Goal: Browse casually

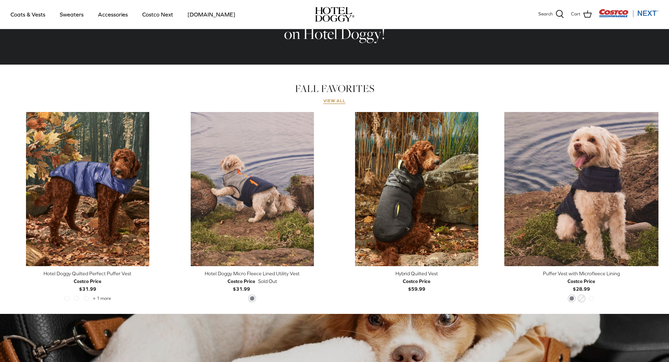
scroll to position [246, 0]
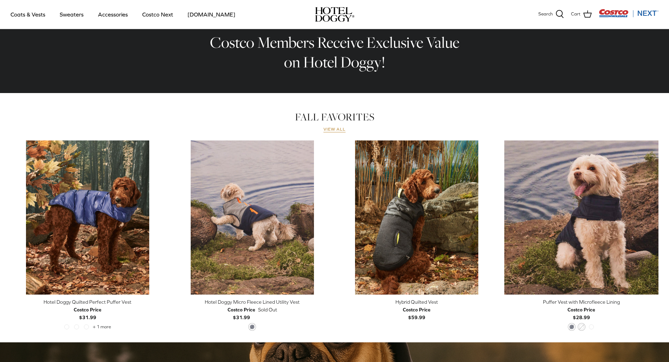
click at [339, 132] on link "View all" at bounding box center [334, 130] width 22 height 6
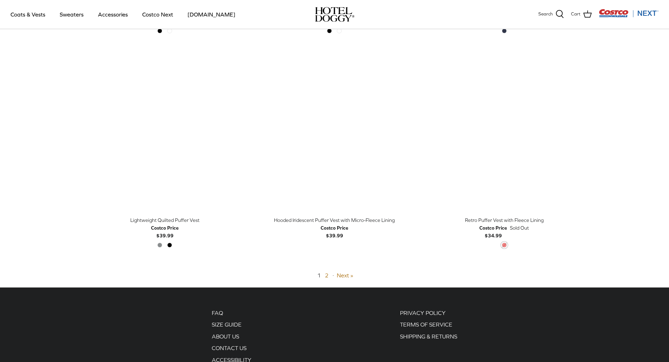
scroll to position [1733, 0]
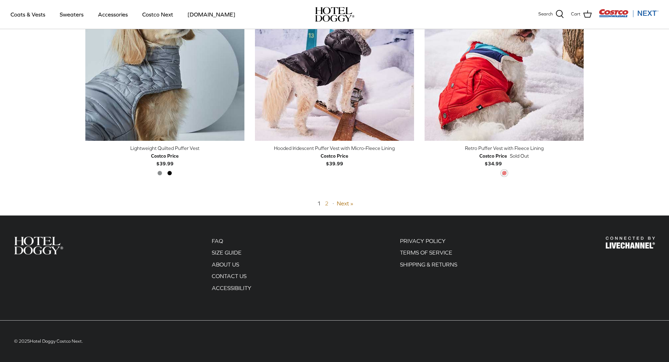
click at [327, 203] on link "2" at bounding box center [327, 203] width 4 height 6
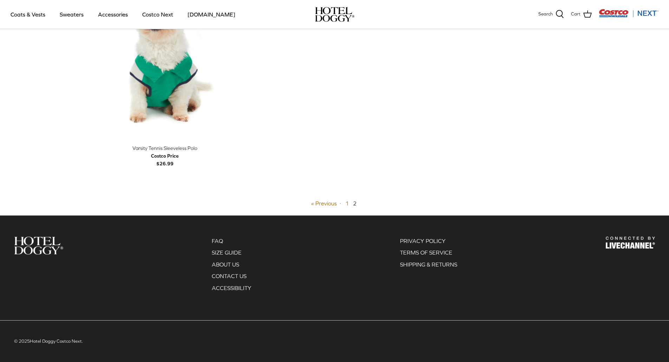
scroll to position [238, 0]
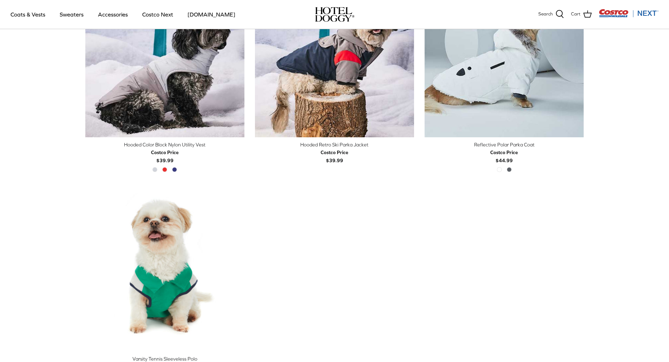
scroll to position [449, 0]
